Goal: Task Accomplishment & Management: Manage account settings

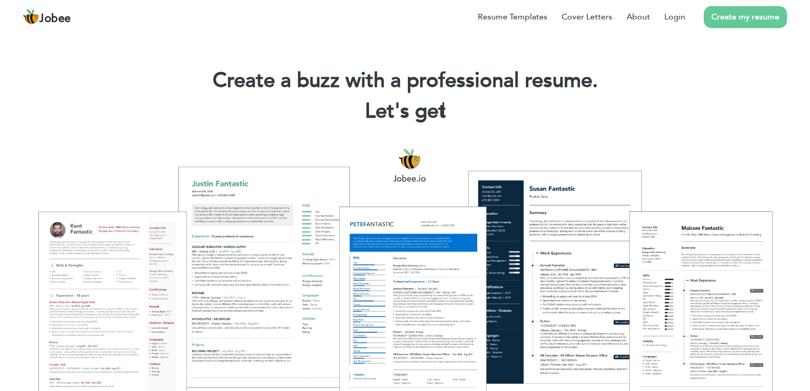
click at [98, 292] on div at bounding box center [405, 273] width 795 height 281
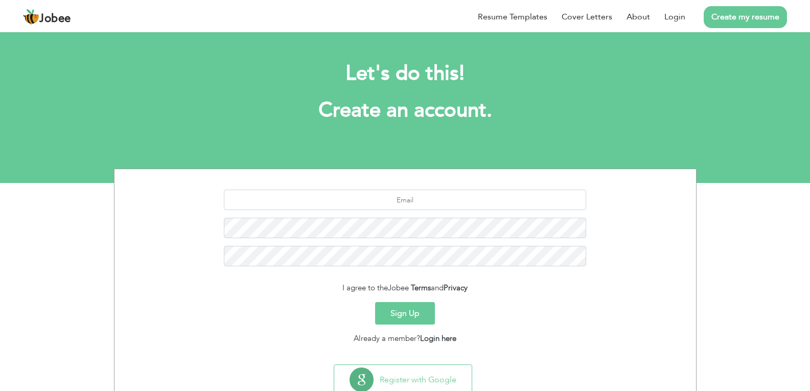
scroll to position [33, 0]
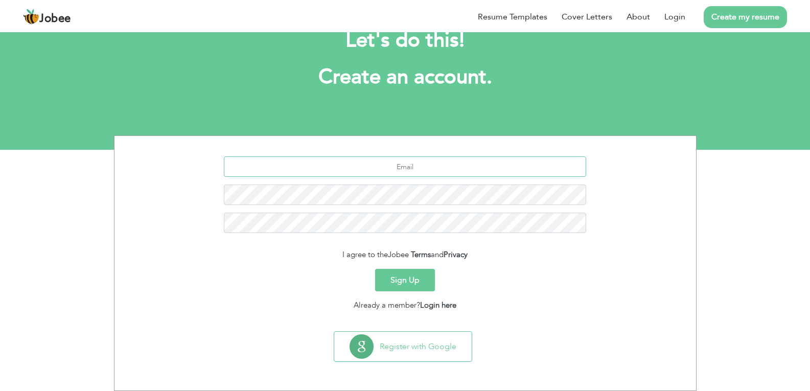
click at [408, 168] on input "text" at bounding box center [405, 166] width 362 height 20
click at [676, 16] on link "Login" at bounding box center [674, 17] width 21 height 12
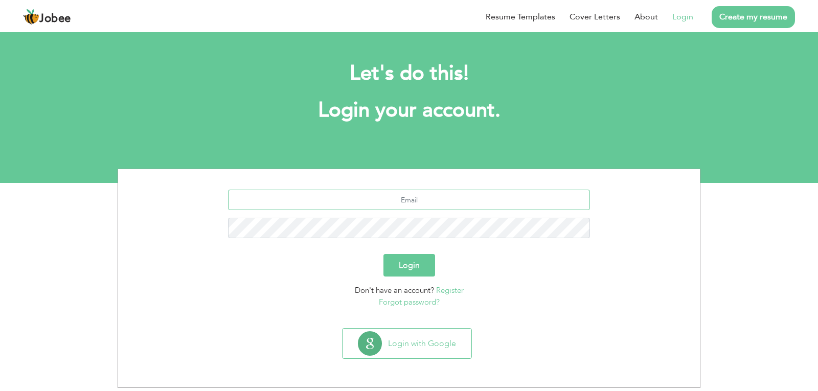
click at [376, 205] on input "text" at bounding box center [409, 200] width 362 height 20
type input "hafizzeshan0306@gmail.com"
click at [408, 215] on div "hafizzeshan0306@gmail.com" at bounding box center [409, 218] width 566 height 56
click at [419, 302] on link "Forgot password?" at bounding box center [409, 302] width 61 height 10
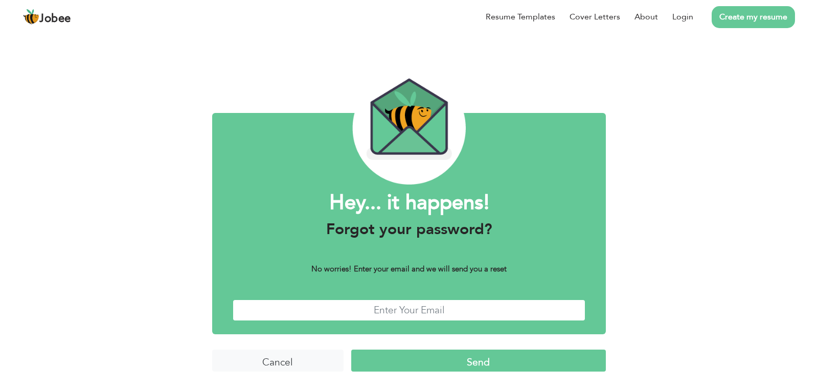
click at [419, 302] on input "text" at bounding box center [408, 310] width 353 height 22
type input "hafizzeshan0306@gmail.com"
click at [460, 357] on input "Send" at bounding box center [478, 360] width 254 height 22
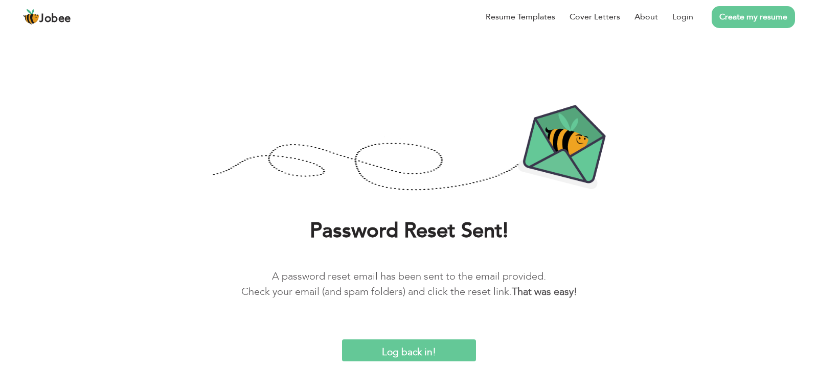
drag, startPoint x: 362, startPoint y: 237, endPoint x: 381, endPoint y: 413, distance: 176.8
click at [371, 274] on p "A password reset email has been sent to the email provided. Check your email (a…" at bounding box center [408, 284] width 787 height 31
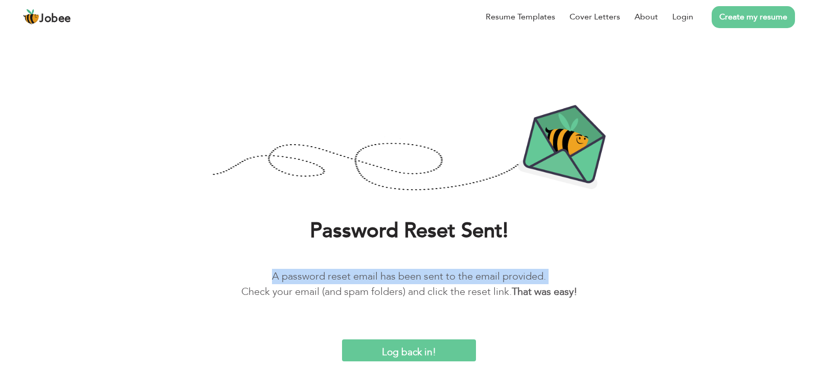
click at [371, 274] on p "A password reset email has been sent to the email provided. Check your email (a…" at bounding box center [408, 284] width 787 height 31
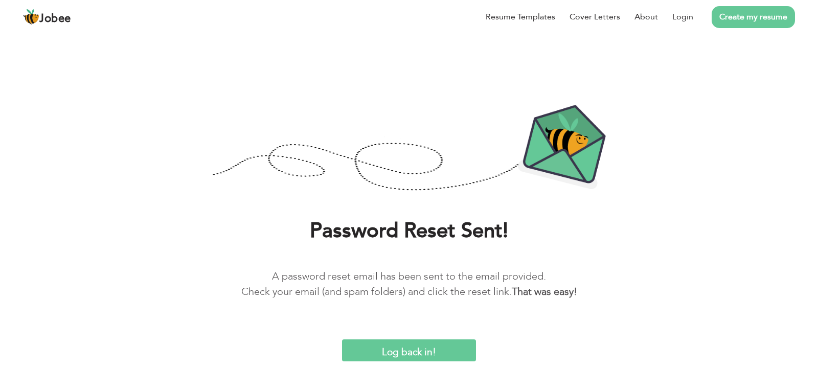
click at [365, 294] on p "A password reset email has been sent to the email provided. Check your email (a…" at bounding box center [408, 284] width 787 height 31
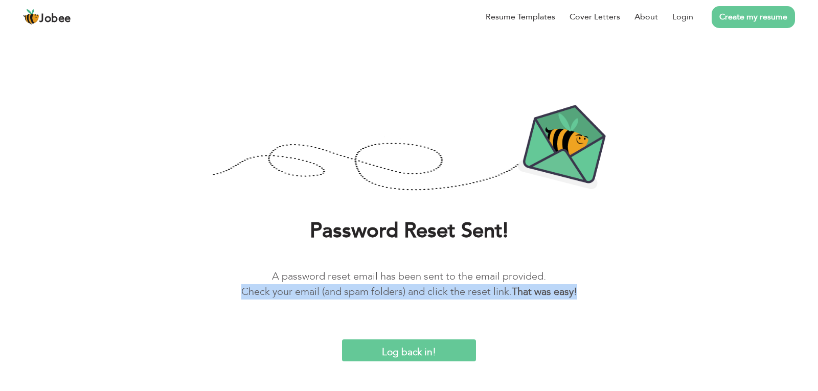
click at [365, 294] on p "A password reset email has been sent to the email provided. Check your email (a…" at bounding box center [408, 284] width 787 height 31
click at [485, 281] on p "A password reset email has been sent to the email provided. Check your email (a…" at bounding box center [408, 284] width 787 height 31
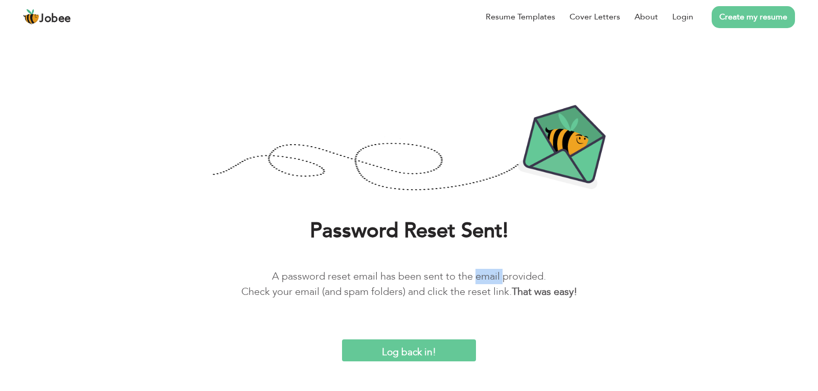
click at [485, 281] on p "A password reset email has been sent to the email provided. Check your email (a…" at bounding box center [408, 284] width 787 height 31
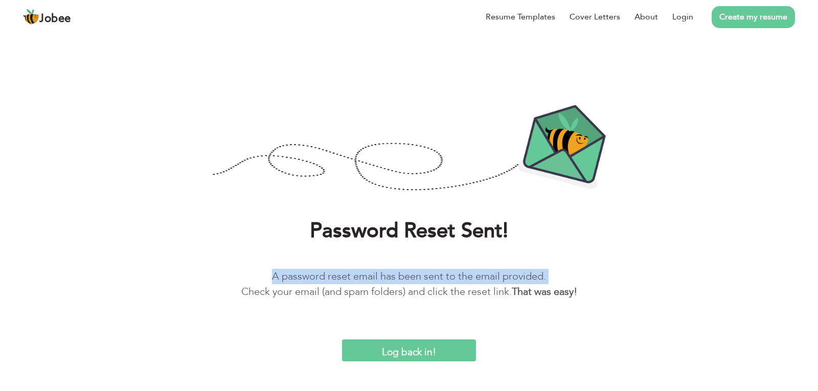
click at [485, 281] on p "A password reset email has been sent to the email provided. Check your email (a…" at bounding box center [408, 284] width 787 height 31
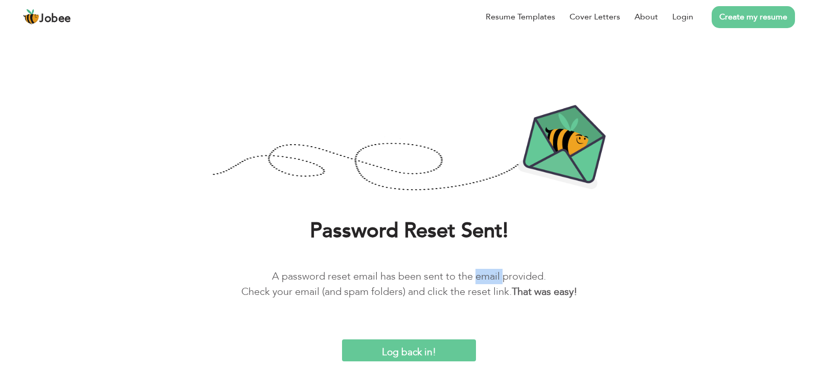
click at [485, 281] on p "A password reset email has been sent to the email provided. Check your email (a…" at bounding box center [408, 284] width 787 height 31
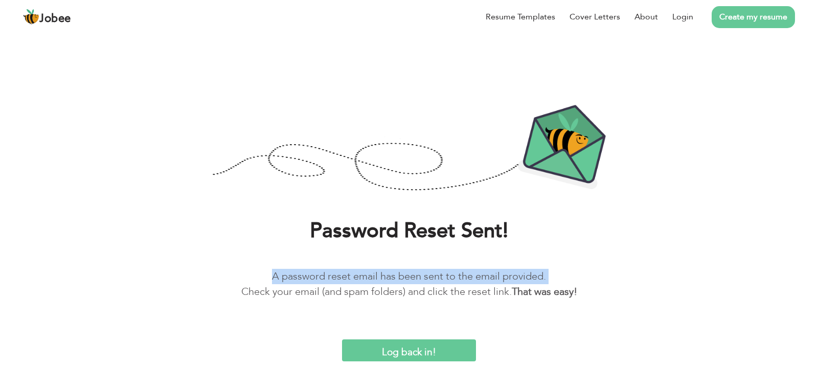
click at [485, 281] on p "A password reset email has been sent to the email provided. Check your email (a…" at bounding box center [408, 284] width 787 height 31
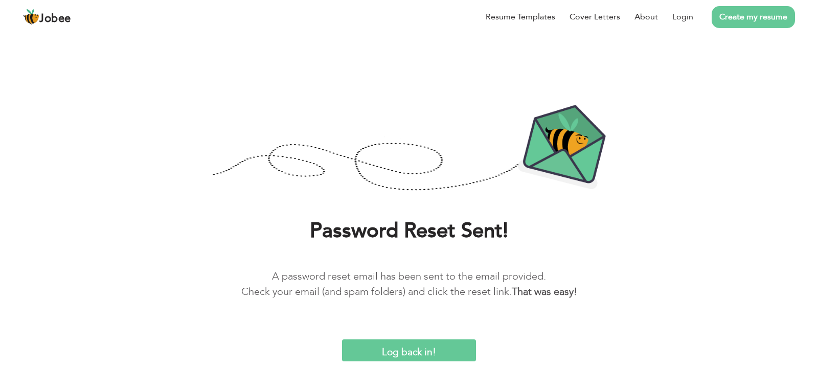
click at [485, 291] on p "A password reset email has been sent to the email provided. Check your email (a…" at bounding box center [408, 284] width 787 height 31
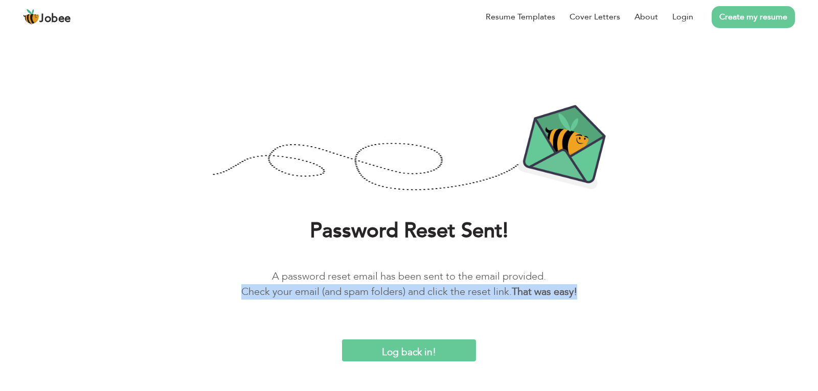
click at [485, 291] on p "A password reset email has been sent to the email provided. Check your email (a…" at bounding box center [408, 284] width 787 height 31
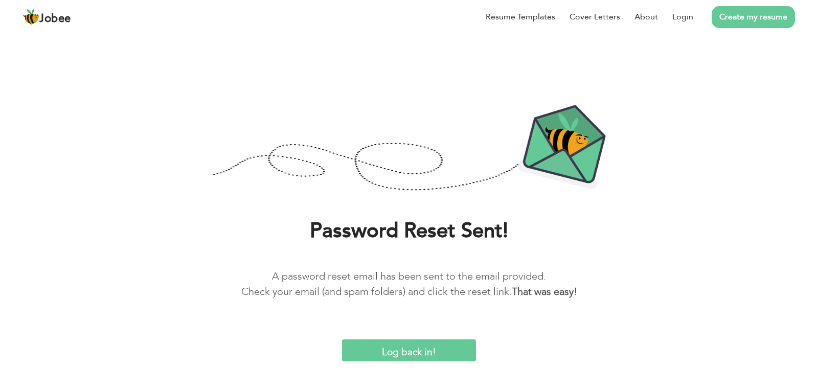
click at [477, 274] on p "A password reset email has been sent to the email provided. Check your email (a…" at bounding box center [408, 284] width 787 height 31
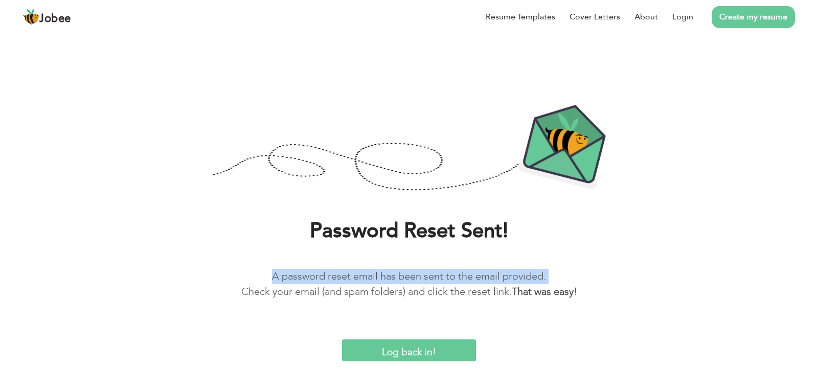
click at [477, 274] on p "A password reset email has been sent to the email provided. Check your email (a…" at bounding box center [408, 284] width 787 height 31
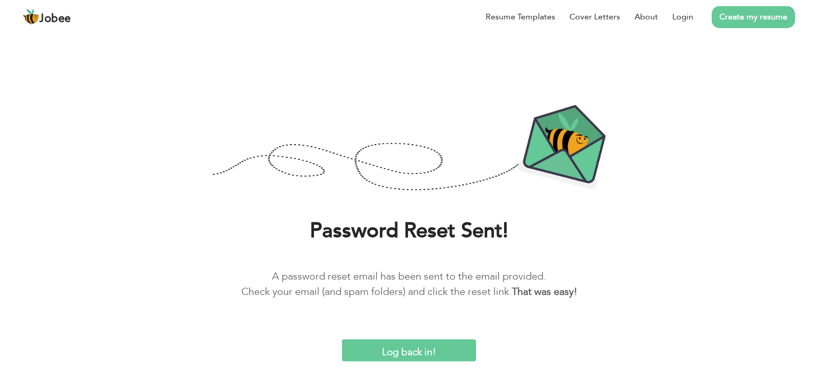
click at [483, 289] on p "A password reset email has been sent to the email provided. Check your email (a…" at bounding box center [408, 284] width 787 height 31
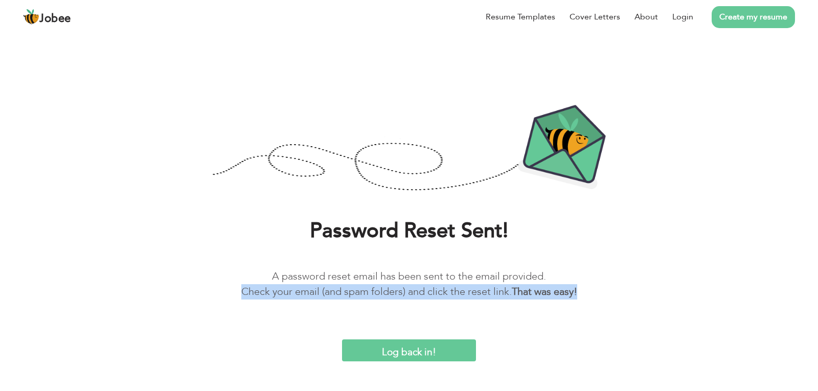
click at [483, 289] on p "A password reset email has been sent to the email provided. Check your email (a…" at bounding box center [408, 284] width 787 height 31
